Goal: Communication & Community: Answer question/provide support

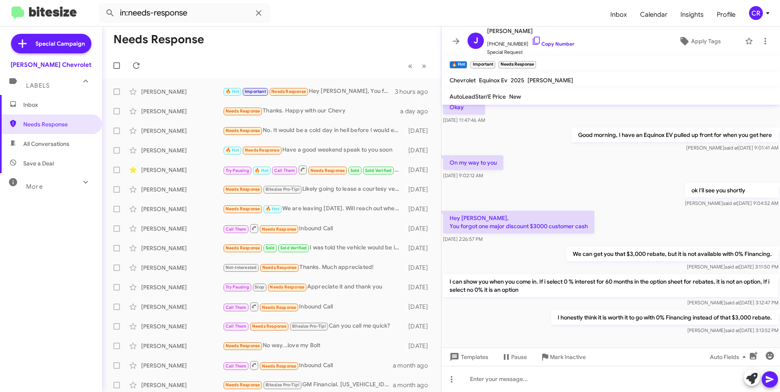
scroll to position [366, 0]
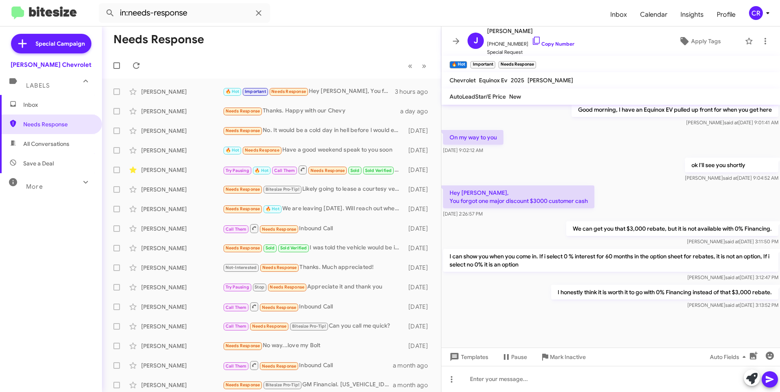
click at [42, 147] on span "All Conversations" at bounding box center [46, 144] width 46 height 8
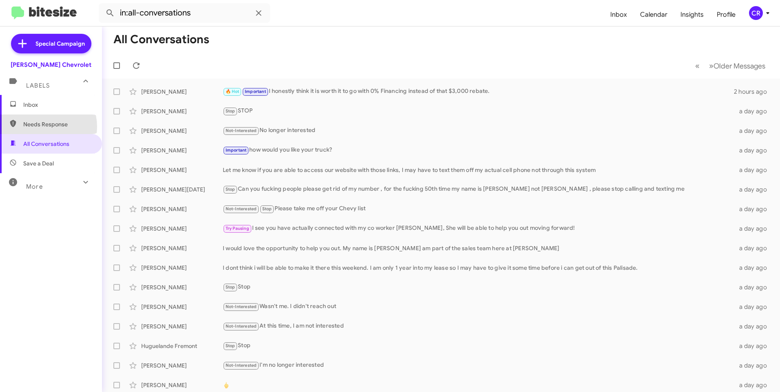
click at [41, 127] on span "Needs Response" at bounding box center [57, 124] width 69 height 8
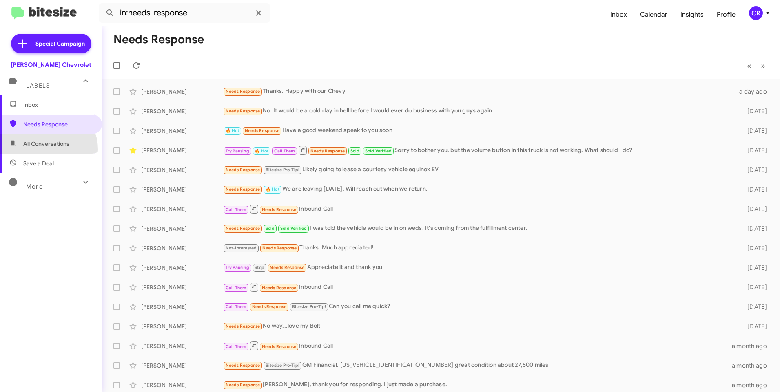
click at [44, 149] on span "All Conversations" at bounding box center [51, 144] width 102 height 20
type input "in:all-conversations"
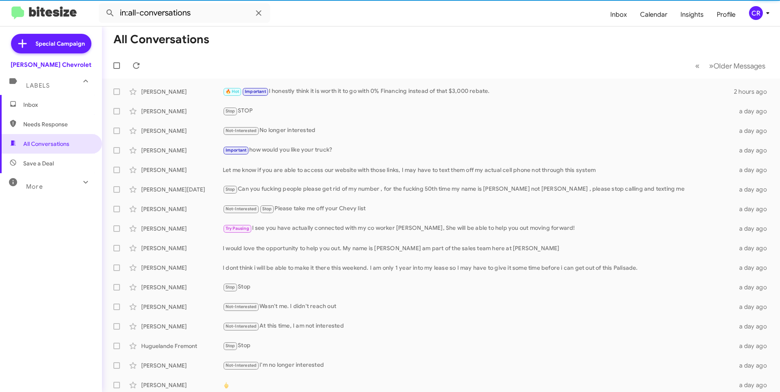
click at [38, 107] on span "Inbox" at bounding box center [57, 105] width 69 height 8
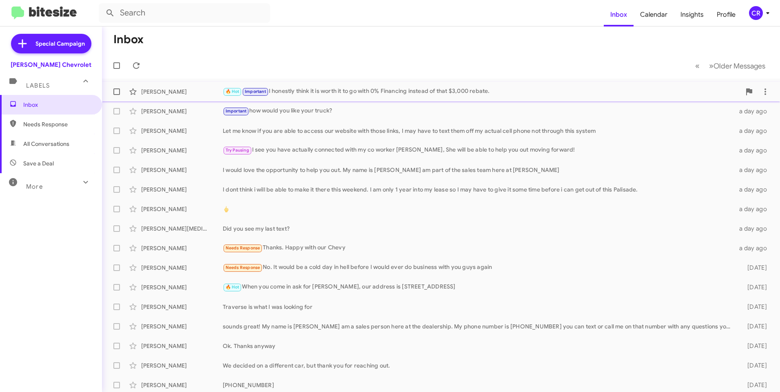
click at [314, 89] on div "🔥 Hot Important I honestly think it is worth it to go with 0% Financing instead…" at bounding box center [482, 91] width 518 height 9
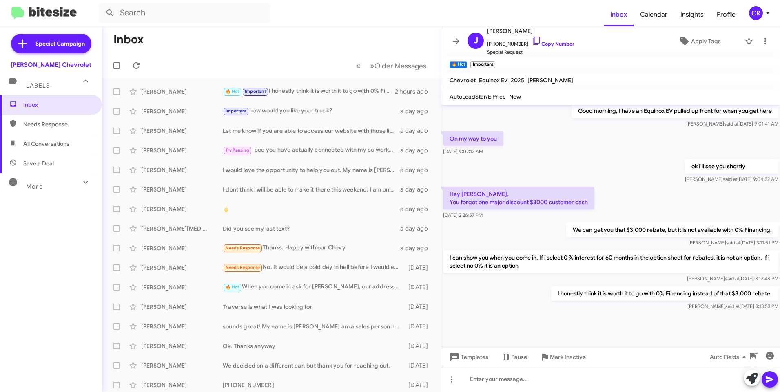
scroll to position [366, 0]
click at [509, 380] on div at bounding box center [610, 379] width 339 height 26
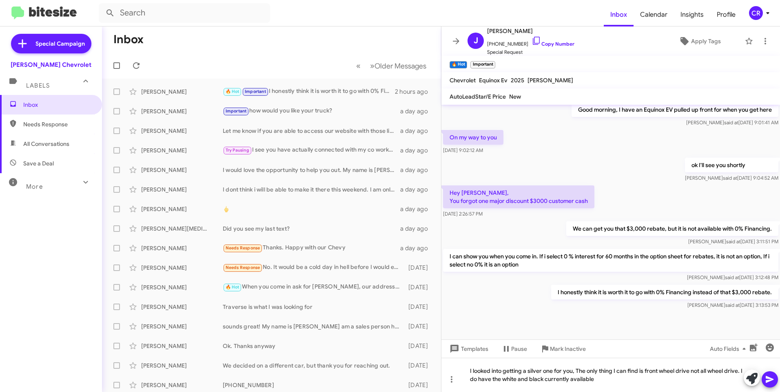
click at [768, 379] on icon at bounding box center [770, 380] width 10 height 10
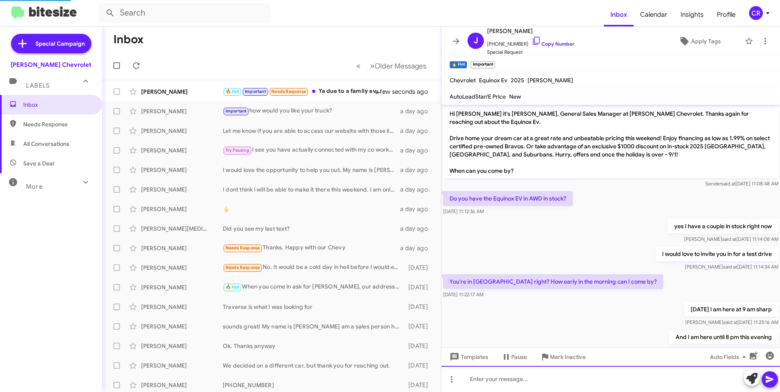
scroll to position [434, 0]
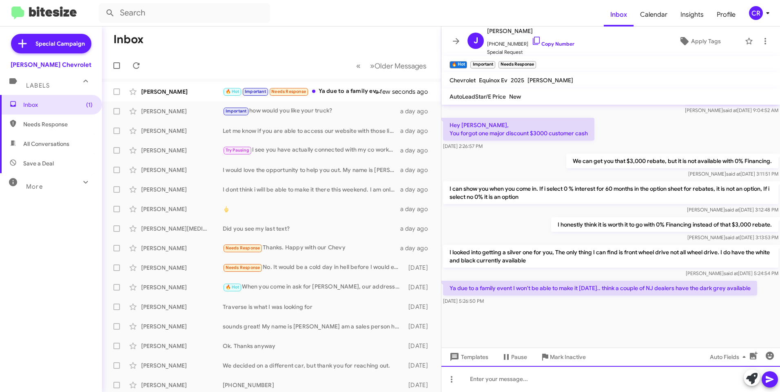
click at [486, 381] on div at bounding box center [610, 379] width 339 height 26
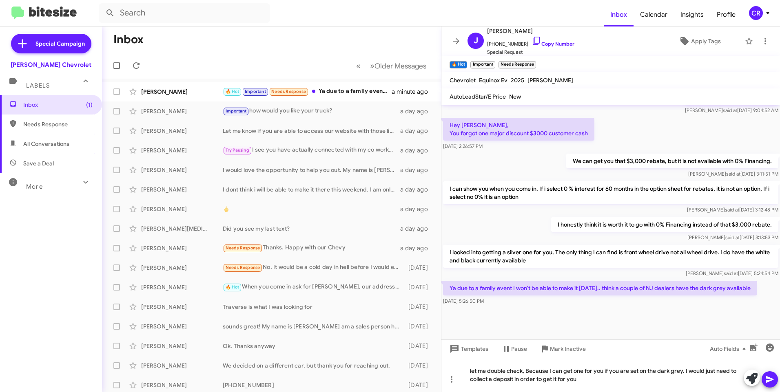
click at [767, 380] on icon at bounding box center [770, 380] width 10 height 10
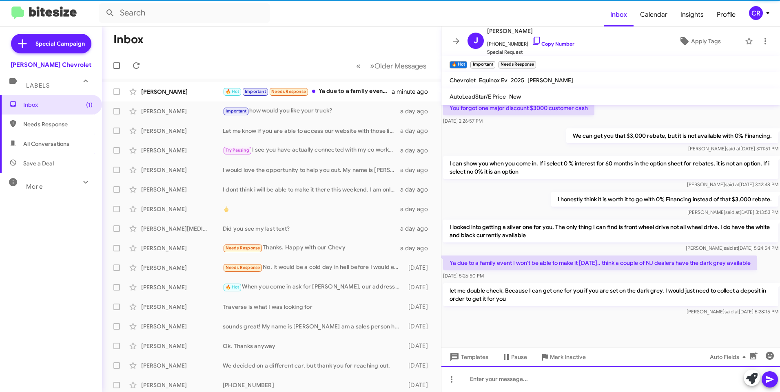
scroll to position [472, 0]
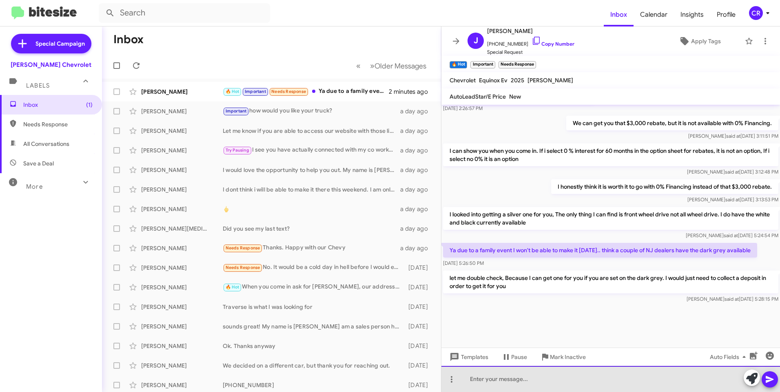
click at [514, 380] on div at bounding box center [610, 379] width 339 height 26
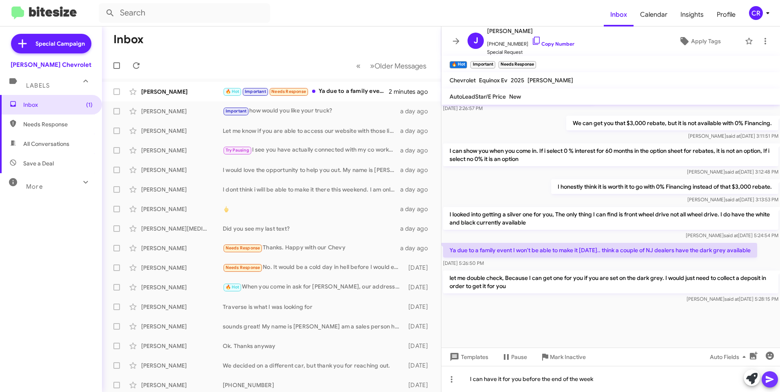
click at [767, 380] on icon at bounding box center [770, 380] width 10 height 10
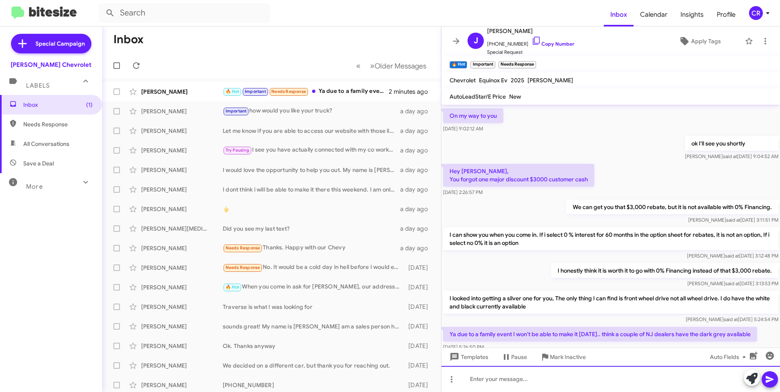
scroll to position [502, 0]
